Goal: Navigation & Orientation: Find specific page/section

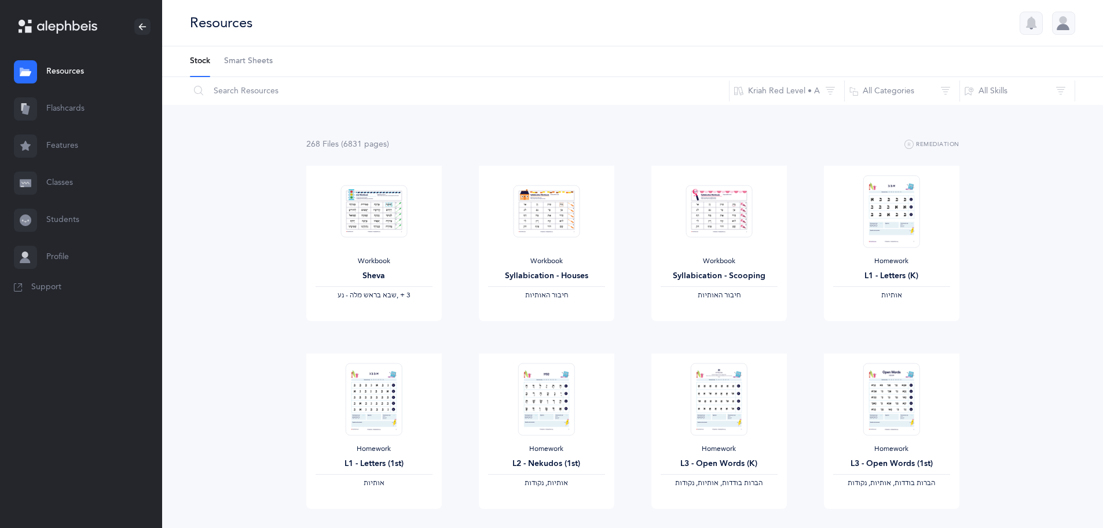
click at [100, 181] on link "Classes" at bounding box center [81, 182] width 162 height 37
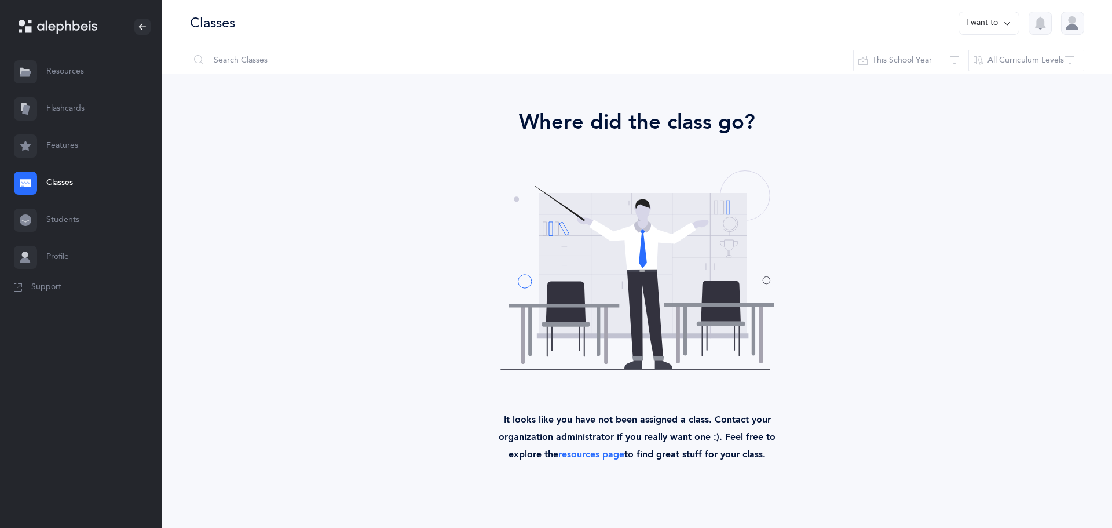
click at [63, 225] on link "Students" at bounding box center [81, 220] width 162 height 37
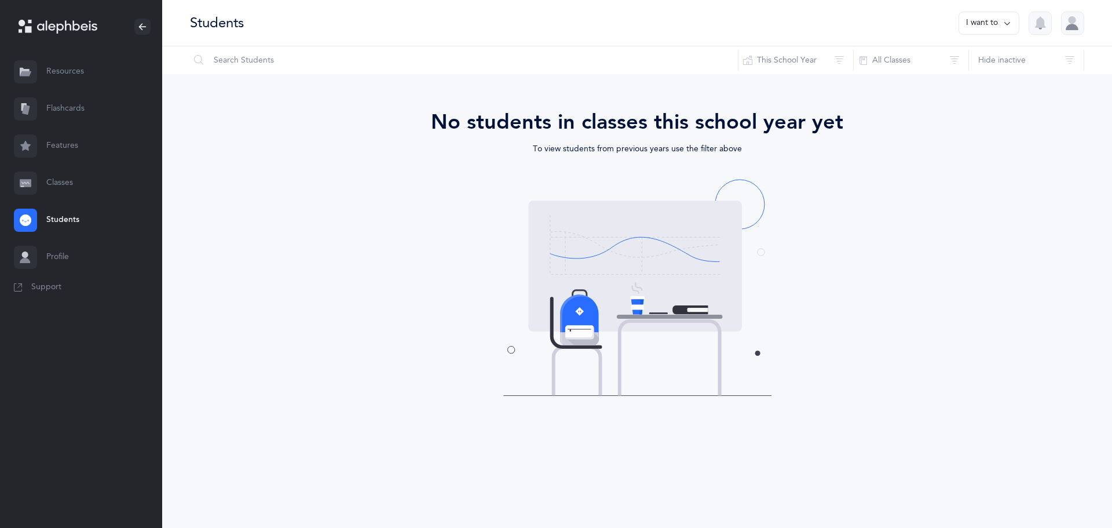
click at [55, 67] on link "Resources" at bounding box center [81, 71] width 162 height 37
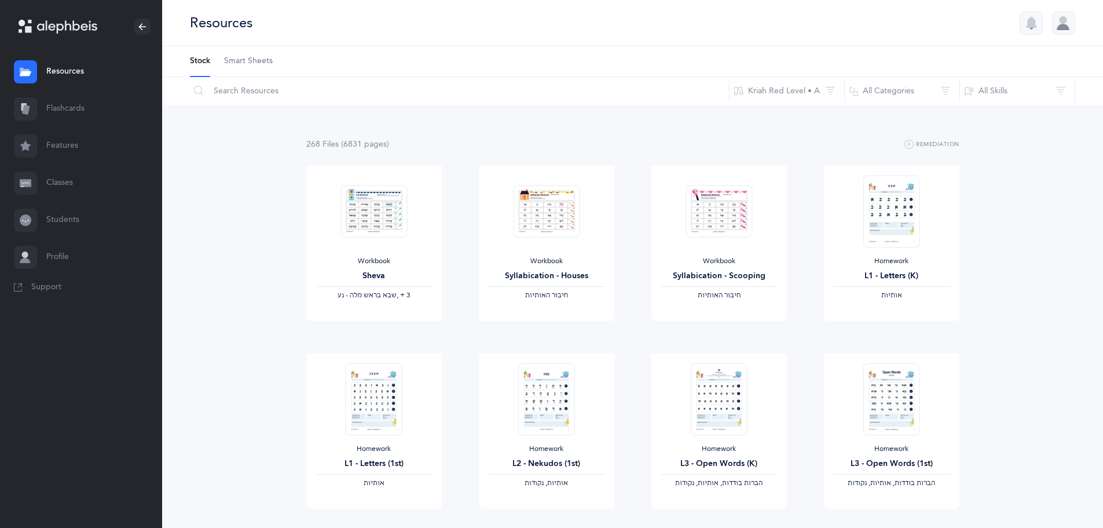
click at [250, 65] on span "Smart Sheets" at bounding box center [248, 62] width 49 height 12
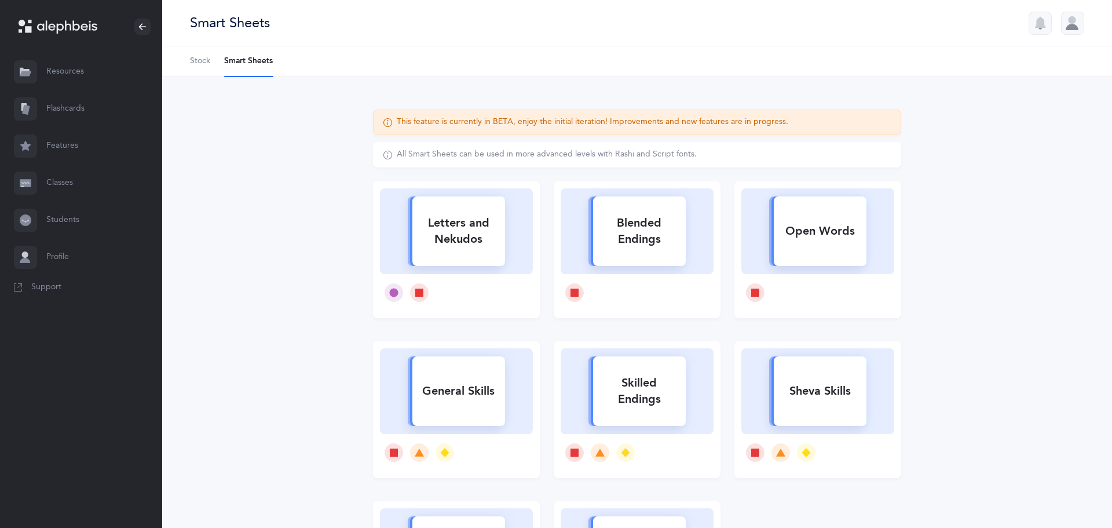
click at [86, 23] on icon at bounding box center [67, 26] width 60 height 13
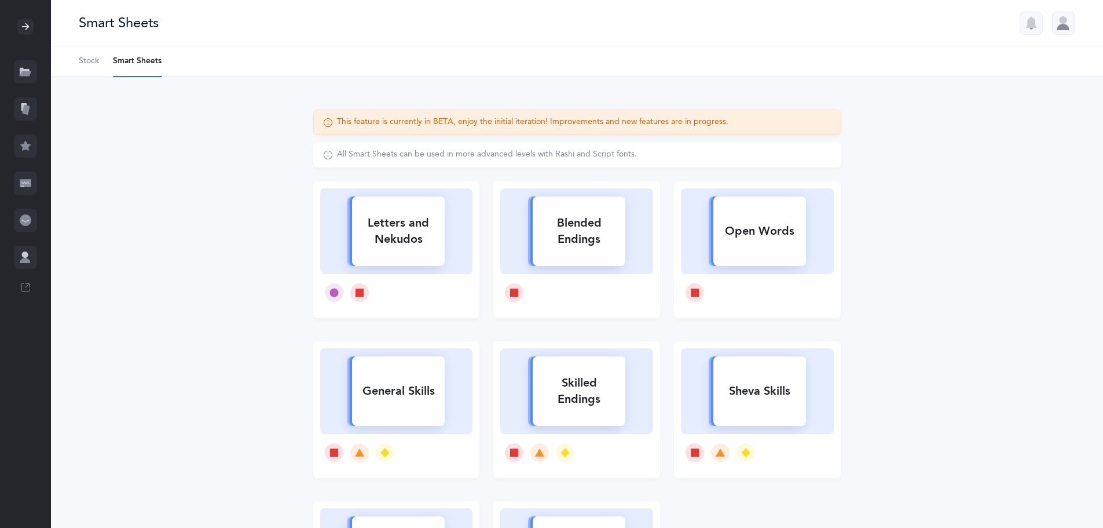
click at [27, 26] on icon at bounding box center [25, 26] width 9 height 9
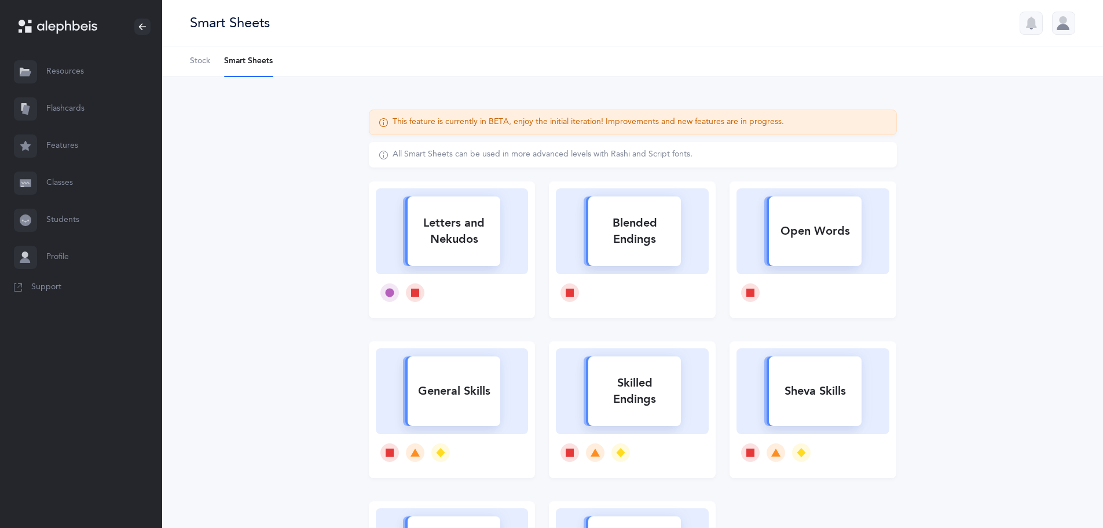
click at [67, 65] on link "Resources" at bounding box center [81, 71] width 162 height 37
